Goal: Check status: Check status

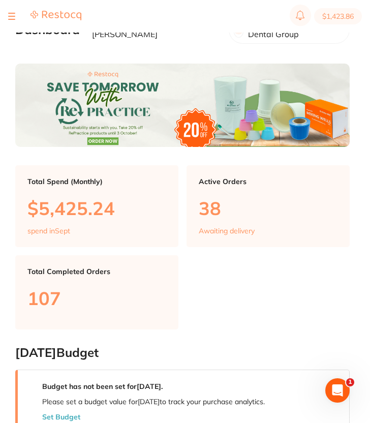
click at [15, 15] on div at bounding box center [44, 16] width 73 height 12
click at [9, 17] on button at bounding box center [11, 16] width 7 height 1
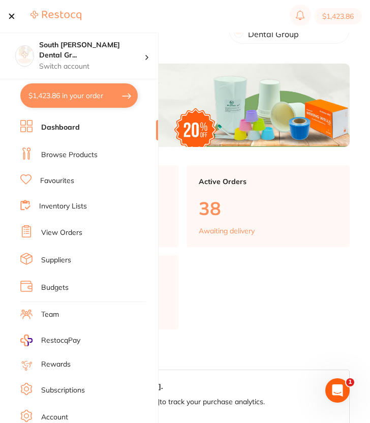
click at [35, 92] on button "$1,423.86 in your order" at bounding box center [78, 95] width 117 height 24
checkbox input "true"
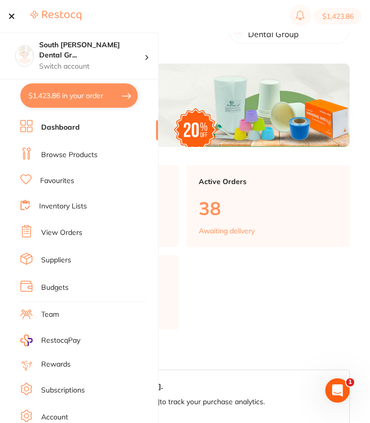
checkbox input "true"
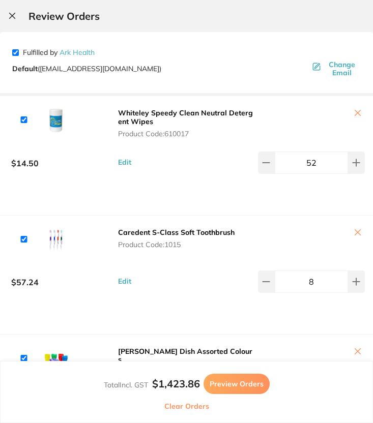
click at [15, 14] on icon at bounding box center [12, 16] width 8 height 8
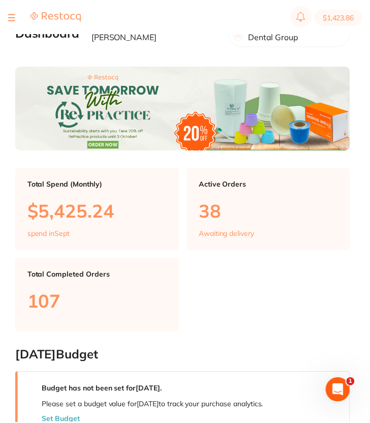
scroll to position [2, 0]
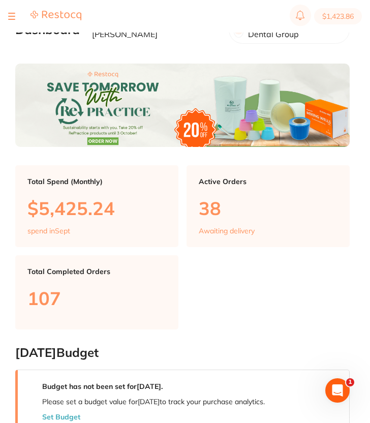
click at [14, 16] on button at bounding box center [11, 16] width 7 height 1
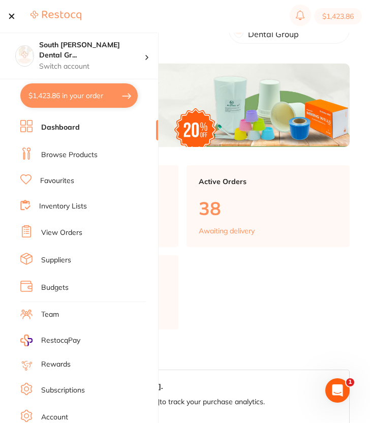
click at [62, 103] on button "$1,423.86 in your order" at bounding box center [78, 95] width 117 height 24
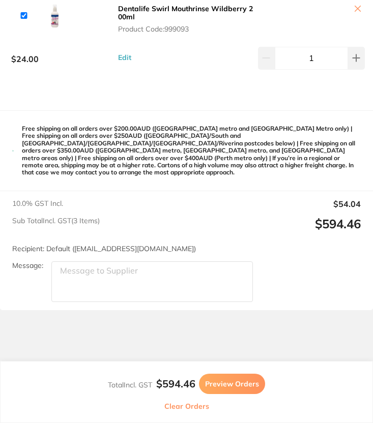
scroll to position [0, 0]
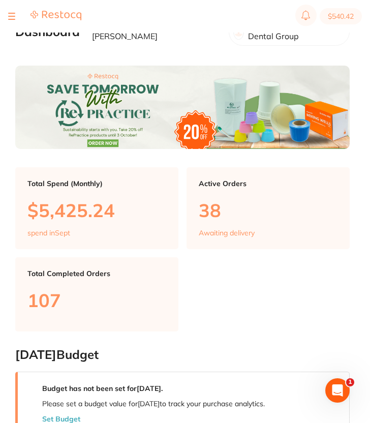
click at [16, 16] on div at bounding box center [44, 16] width 73 height 12
click at [11, 16] on button at bounding box center [11, 16] width 7 height 1
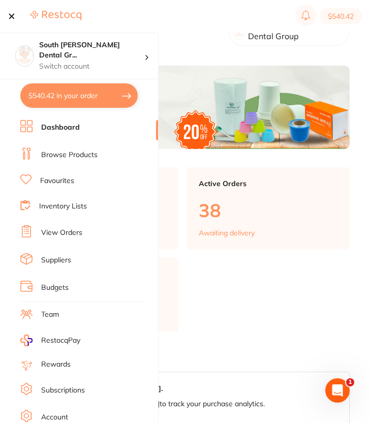
click at [53, 96] on button "$540.42 in your order" at bounding box center [78, 95] width 117 height 24
checkbox input "true"
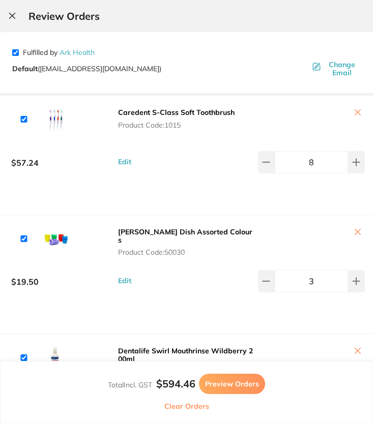
click at [15, 13] on icon at bounding box center [12, 16] width 8 height 8
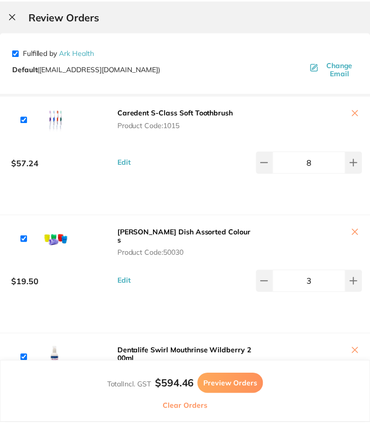
scroll to position [2, 0]
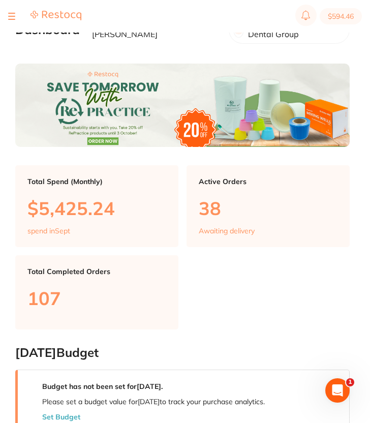
click at [15, 13] on div at bounding box center [11, 16] width 7 height 12
click at [18, 18] on div at bounding box center [44, 16] width 73 height 12
click at [13, 16] on button at bounding box center [11, 16] width 7 height 1
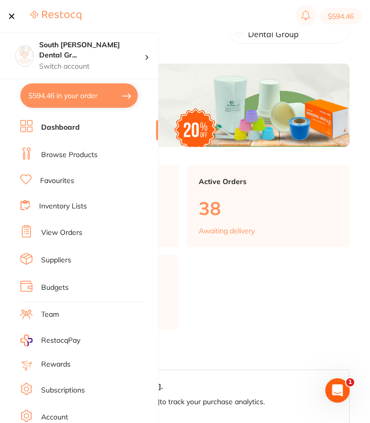
click at [68, 234] on link "View Orders" at bounding box center [61, 233] width 41 height 10
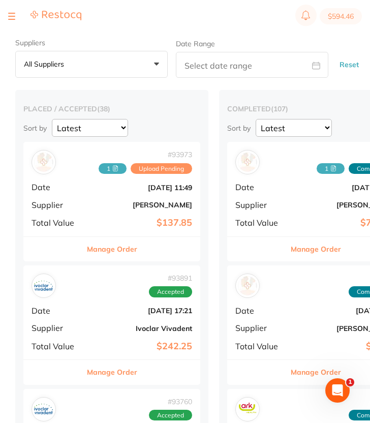
click at [109, 211] on div "# 93973 1 Upload Pending Date [DATE] 11:49 Supplier [PERSON_NAME] Total Value $…" at bounding box center [111, 189] width 177 height 94
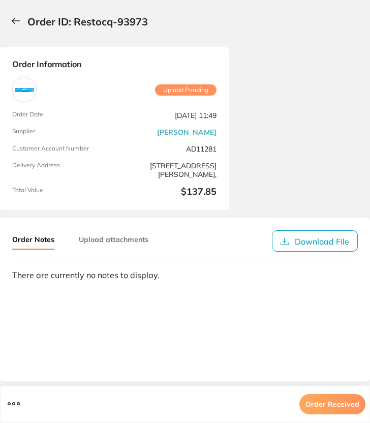
click at [16, 23] on icon at bounding box center [15, 20] width 9 height 7
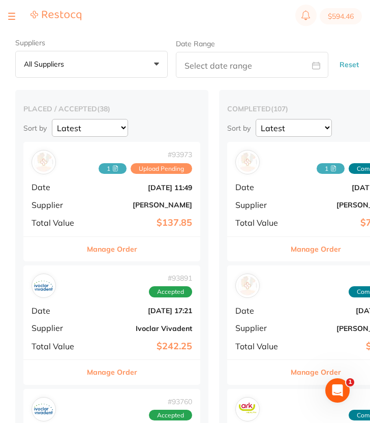
click at [112, 249] on button "Manage Order" at bounding box center [112, 249] width 50 height 24
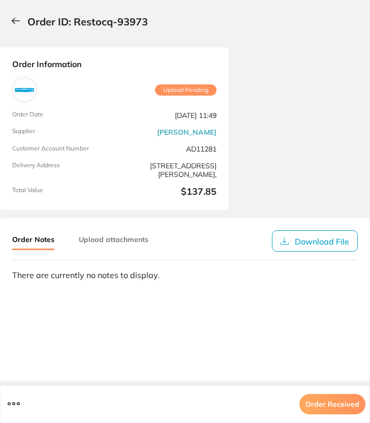
click at [13, 22] on icon at bounding box center [15, 20] width 9 height 7
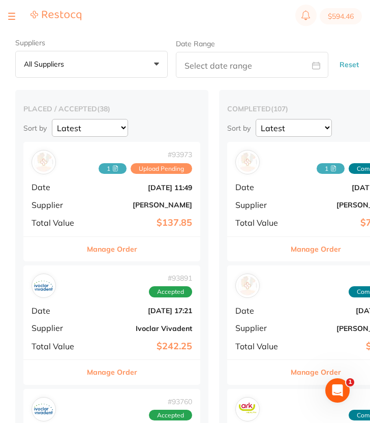
click at [117, 168] on icon at bounding box center [115, 168] width 6 height 6
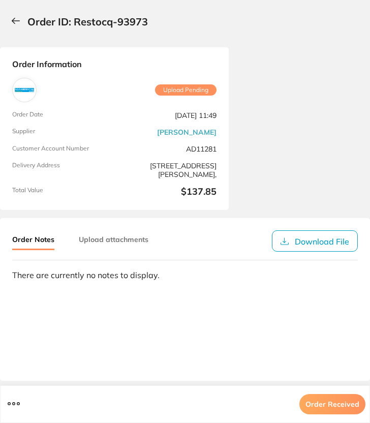
click at [99, 234] on button "Upload attachments" at bounding box center [114, 239] width 70 height 18
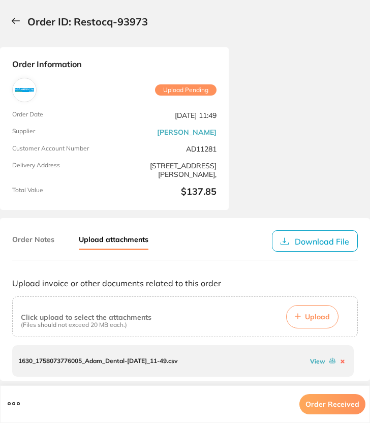
click at [40, 236] on button "Order Notes" at bounding box center [33, 239] width 42 height 18
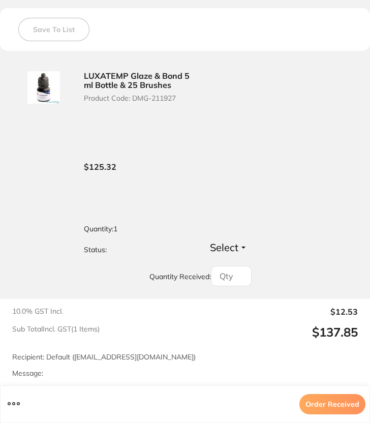
scroll to position [235, 0]
